Goal: Task Accomplishment & Management: Complete application form

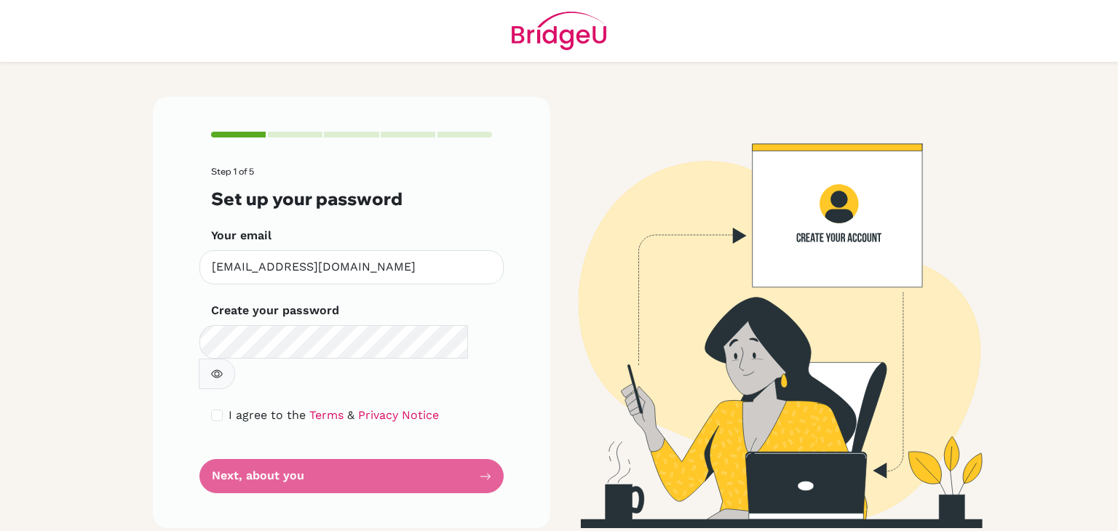
click at [223, 368] on icon "button" at bounding box center [217, 374] width 12 height 12
click at [442, 441] on form "Step 1 of 5 Set up your password Your email [EMAIL_ADDRESS][DOMAIN_NAME] Invali…" at bounding box center [351, 330] width 281 height 327
click at [483, 443] on form "Step 1 of 5 Set up your password Your email [EMAIL_ADDRESS][DOMAIN_NAME] Invali…" at bounding box center [351, 330] width 281 height 327
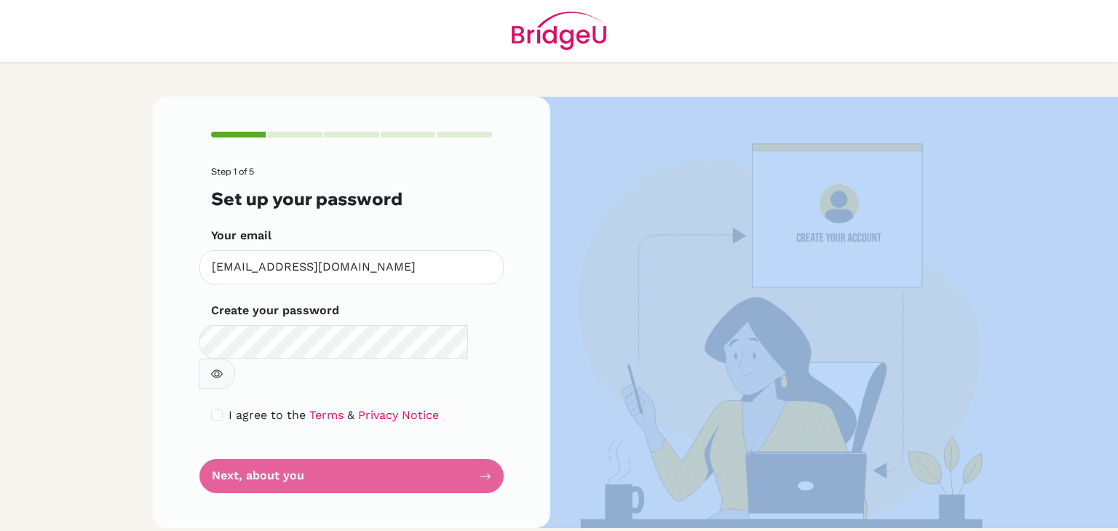
click at [483, 443] on form "Step 1 of 5 Set up your password Your email [EMAIL_ADDRESS][DOMAIN_NAME] Invali…" at bounding box center [351, 330] width 281 height 327
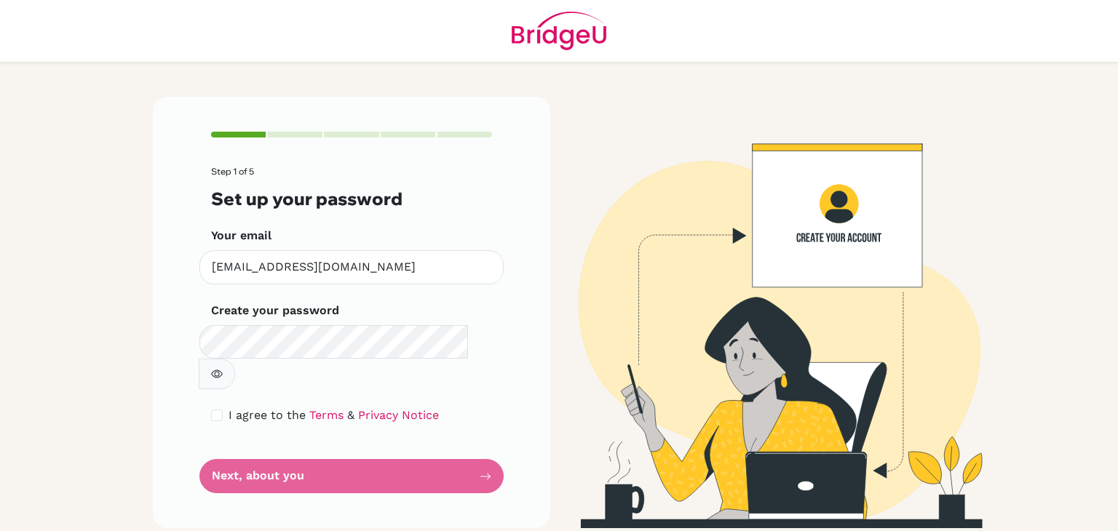
click at [291, 439] on form "Step 1 of 5 Set up your password Your email [EMAIL_ADDRESS][DOMAIN_NAME] Invali…" at bounding box center [351, 330] width 281 height 327
click at [248, 445] on form "Step 1 of 5 Set up your password Your email [EMAIL_ADDRESS][DOMAIN_NAME] Invali…" at bounding box center [351, 330] width 281 height 327
click at [409, 444] on form "Step 1 of 5 Set up your password Your email [EMAIL_ADDRESS][DOMAIN_NAME] Invali…" at bounding box center [351, 330] width 281 height 327
click at [454, 443] on form "Step 1 of 5 Set up your password Your email [EMAIL_ADDRESS][DOMAIN_NAME] Invali…" at bounding box center [351, 330] width 281 height 327
click at [447, 443] on form "Step 1 of 5 Set up your password Your email [EMAIL_ADDRESS][DOMAIN_NAME] Invali…" at bounding box center [351, 330] width 281 height 327
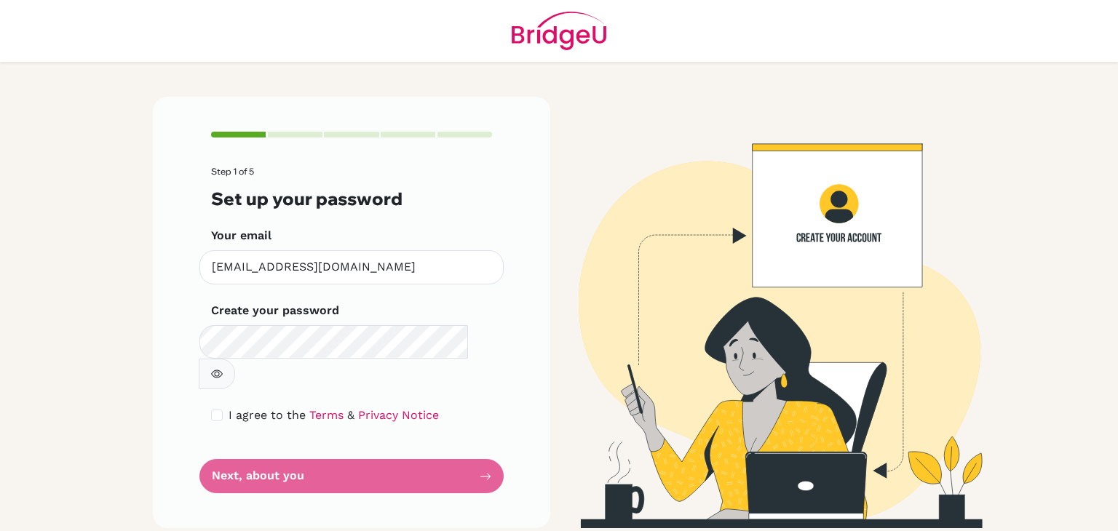
click at [447, 443] on form "Step 1 of 5 Set up your password Your email [EMAIL_ADDRESS][DOMAIN_NAME] Invali…" at bounding box center [351, 330] width 281 height 327
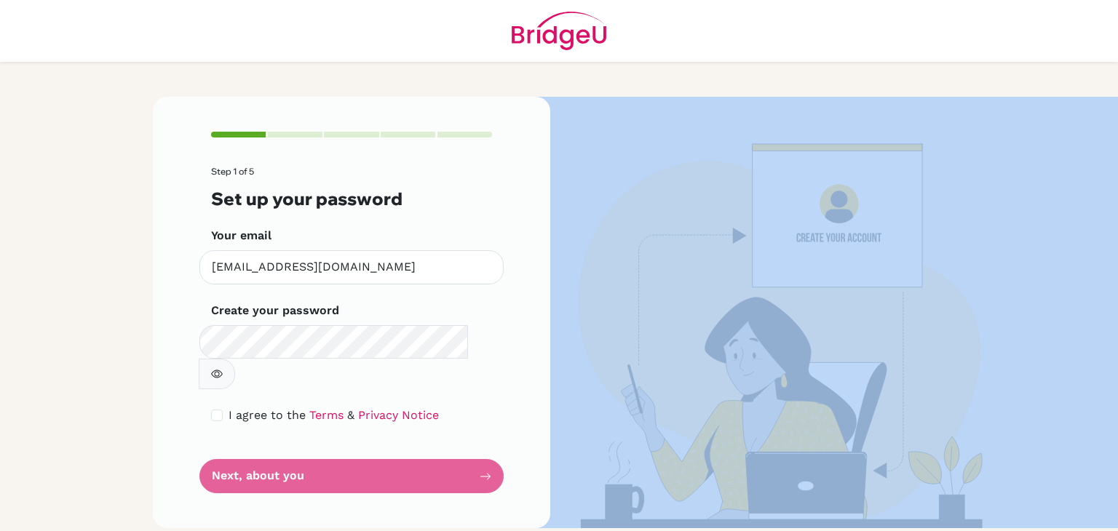
click at [447, 443] on form "Step 1 of 5 Set up your password Your email [EMAIL_ADDRESS][DOMAIN_NAME] Invali…" at bounding box center [351, 330] width 281 height 327
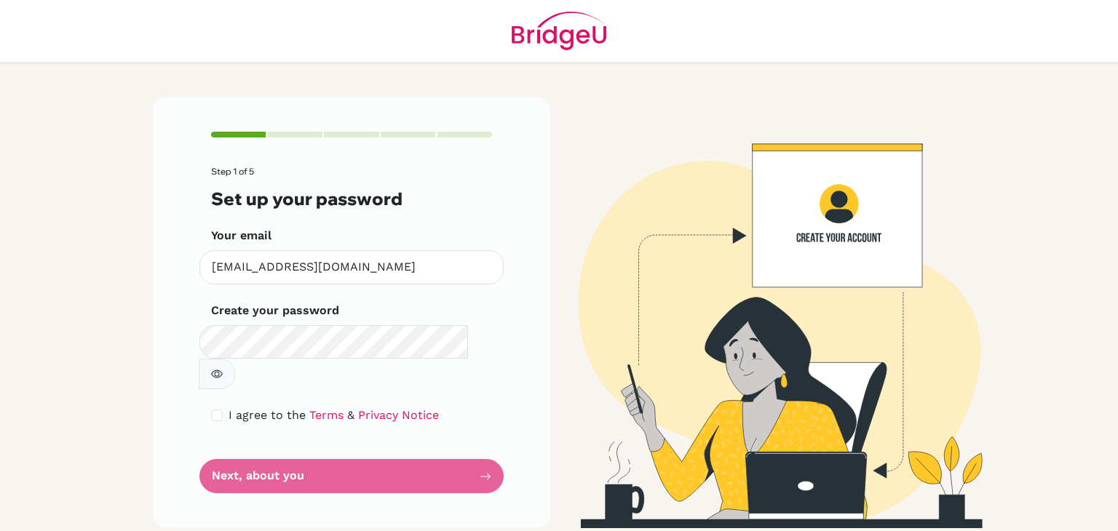
click at [447, 443] on form "Step 1 of 5 Set up your password Your email [EMAIL_ADDRESS][DOMAIN_NAME] Invali…" at bounding box center [351, 330] width 281 height 327
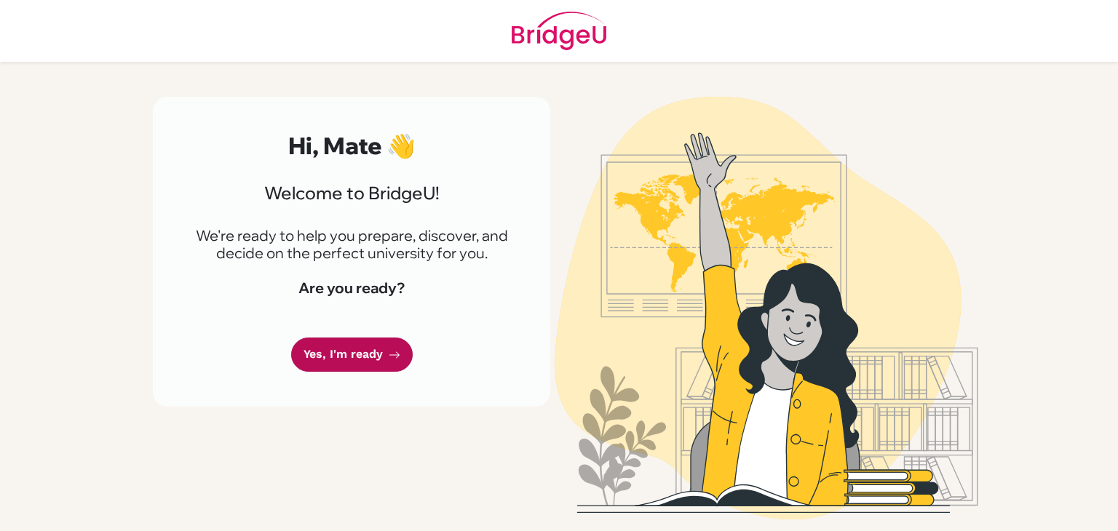
click at [352, 365] on link "Yes, I'm ready" at bounding box center [352, 355] width 122 height 34
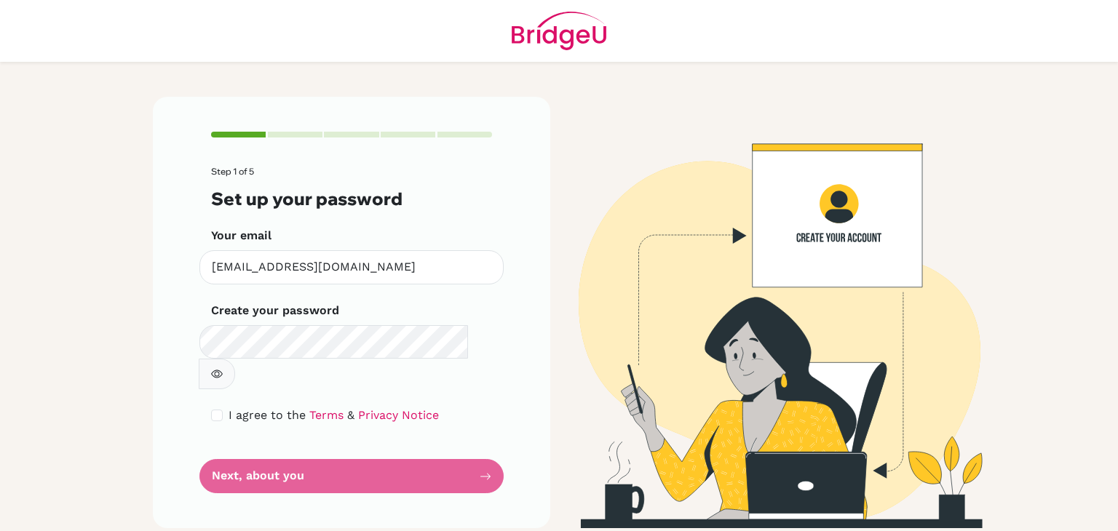
click at [366, 442] on form "Step 1 of 5 Set up your password Your email [EMAIL_ADDRESS][DOMAIN_NAME] Invali…" at bounding box center [351, 330] width 281 height 327
click at [478, 448] on form "Step 1 of 5 Set up your password Your email [EMAIL_ADDRESS][DOMAIN_NAME] Invali…" at bounding box center [351, 330] width 281 height 327
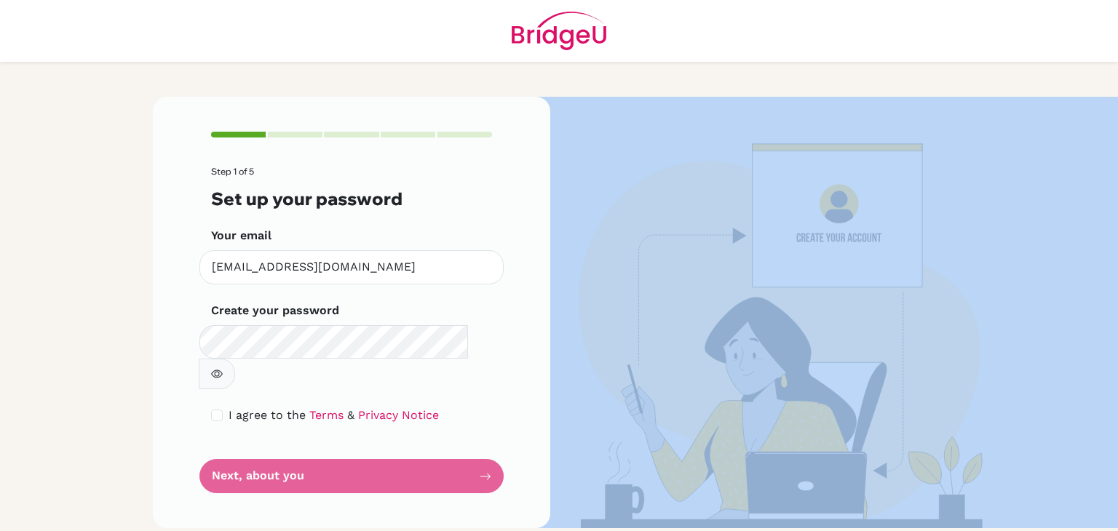
click at [478, 448] on form "Step 1 of 5 Set up your password Your email [EMAIL_ADDRESS][DOMAIN_NAME] Invali…" at bounding box center [351, 330] width 281 height 327
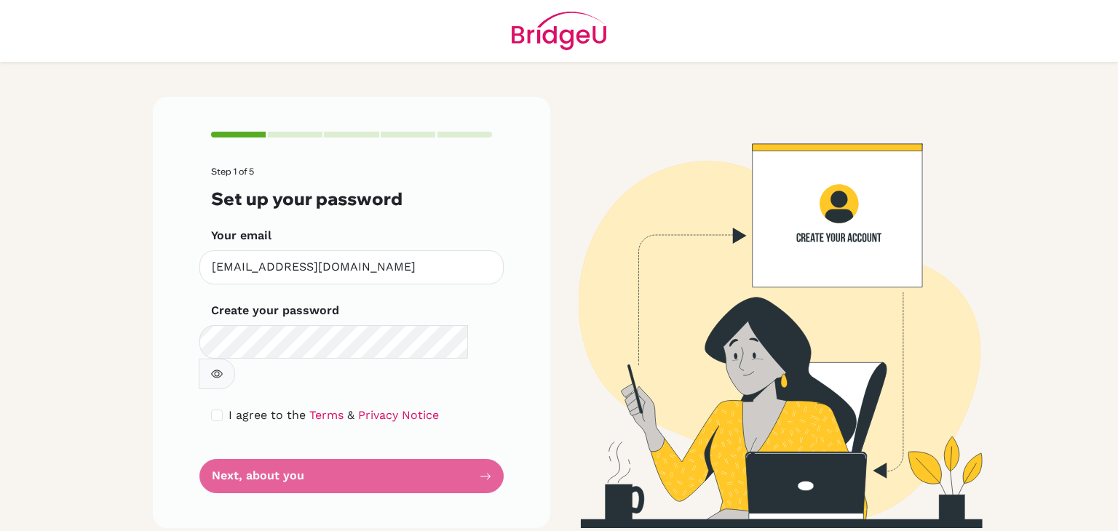
click at [478, 448] on form "Step 1 of 5 Set up your password Your email [EMAIL_ADDRESS][DOMAIN_NAME] Invali…" at bounding box center [351, 330] width 281 height 327
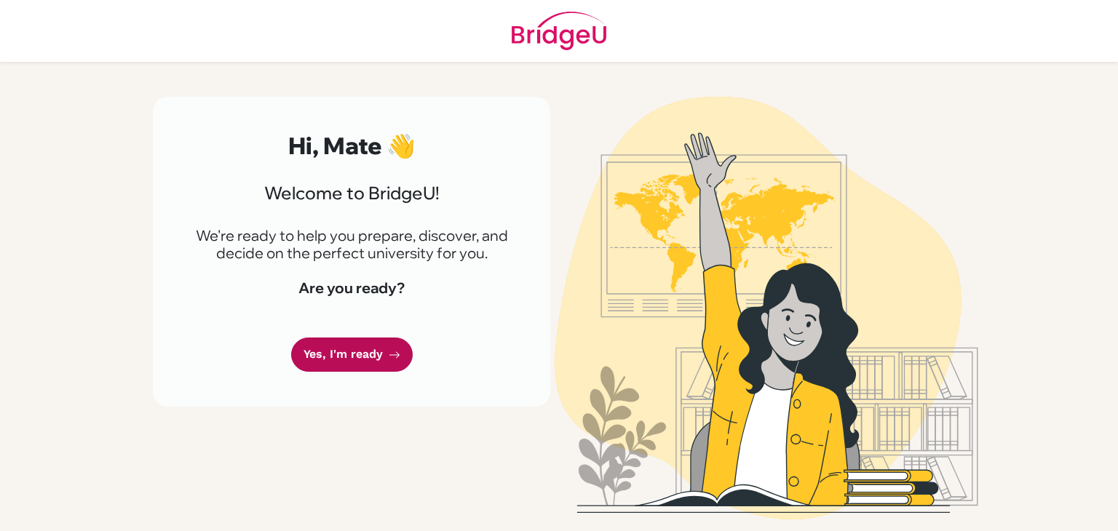
click at [369, 363] on link "Yes, I'm ready" at bounding box center [352, 355] width 122 height 34
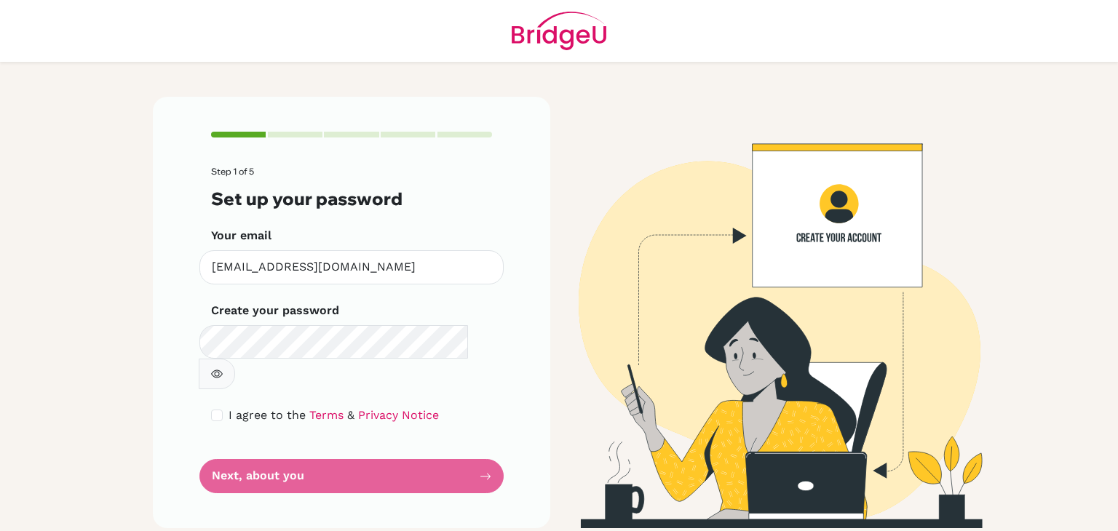
click at [483, 447] on form "Step 1 of 5 Set up your password Your email [EMAIL_ADDRESS][DOMAIN_NAME] Invali…" at bounding box center [351, 330] width 281 height 327
click at [484, 446] on form "Step 1 of 5 Set up your password Your email [EMAIL_ADDRESS][DOMAIN_NAME] Invali…" at bounding box center [351, 330] width 281 height 327
click at [315, 446] on form "Step 1 of 5 Set up your password Your email [EMAIL_ADDRESS][DOMAIN_NAME] Invali…" at bounding box center [351, 330] width 281 height 327
click at [245, 446] on form "Step 1 of 5 Set up your password Your email [EMAIL_ADDRESS][DOMAIN_NAME] Invali…" at bounding box center [351, 330] width 281 height 327
click at [288, 440] on form "Step 1 of 5 Set up your password Your email [EMAIL_ADDRESS][DOMAIN_NAME] Invali…" at bounding box center [351, 330] width 281 height 327
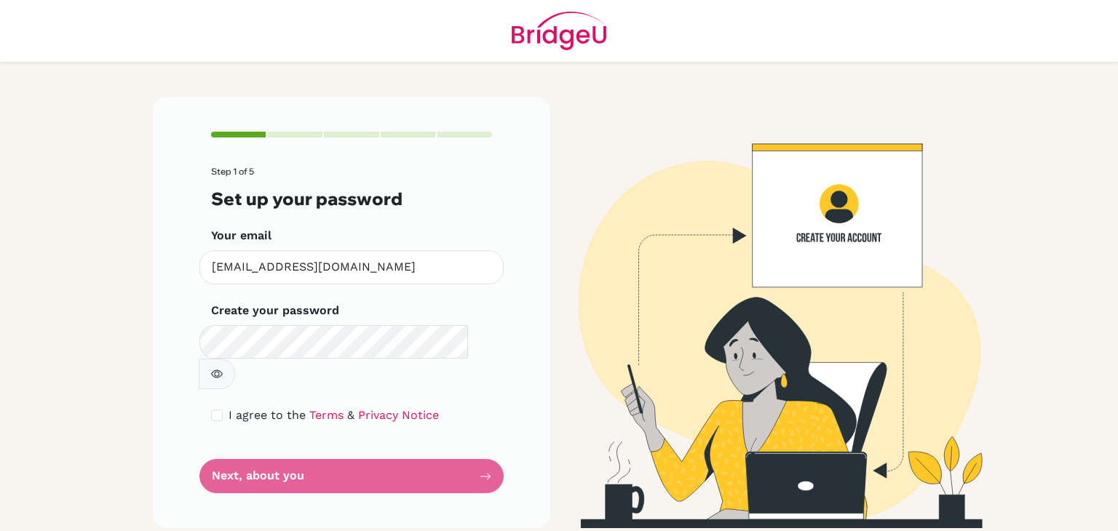
click at [347, 442] on form "Step 1 of 5 Set up your password Your email [EMAIL_ADDRESS][DOMAIN_NAME] Invali…" at bounding box center [351, 330] width 281 height 327
click at [256, 443] on form "Step 1 of 5 Set up your password Your email [EMAIL_ADDRESS][DOMAIN_NAME] Invali…" at bounding box center [351, 330] width 281 height 327
click at [262, 443] on form "Step 1 of 5 Set up your password Your email [EMAIL_ADDRESS][DOMAIN_NAME] Invali…" at bounding box center [351, 330] width 281 height 327
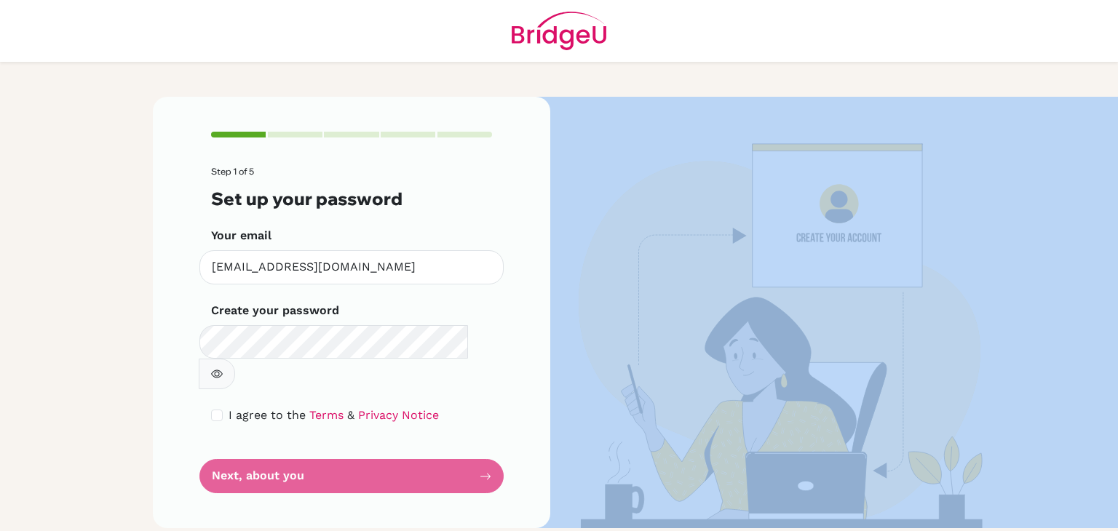
click at [262, 443] on form "Step 1 of 5 Set up your password Your email [EMAIL_ADDRESS][DOMAIN_NAME] Invali…" at bounding box center [351, 330] width 281 height 327
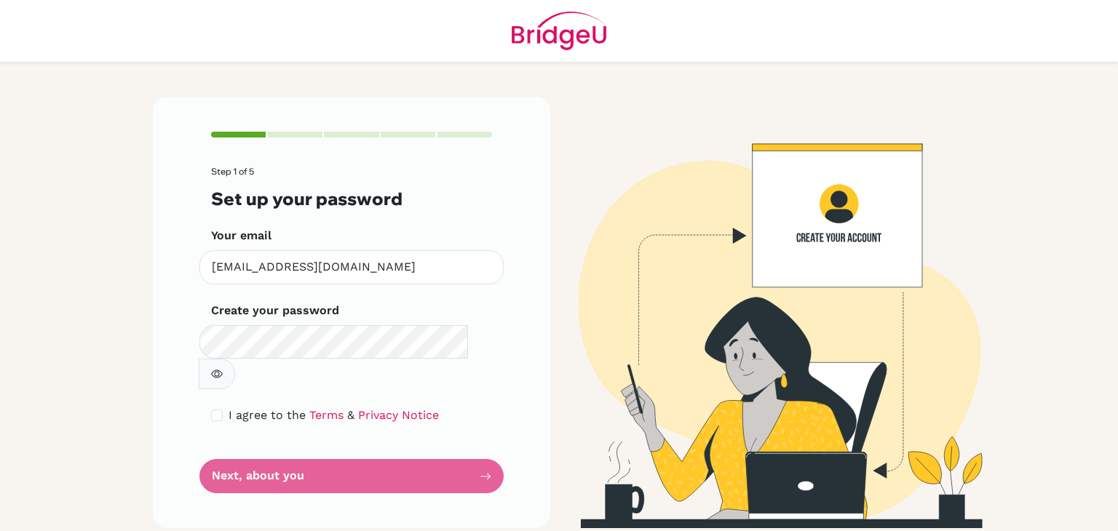
click at [268, 440] on form "Step 1 of 5 Set up your password Your email [EMAIL_ADDRESS][DOMAIN_NAME] Invali…" at bounding box center [351, 330] width 281 height 327
